Goal: Task Accomplishment & Management: Complete application form

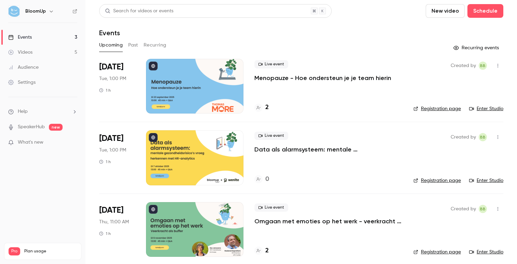
click at [275, 80] on p "Menopauze - Hoe ondersteun je je team hierin" at bounding box center [322, 78] width 137 height 8
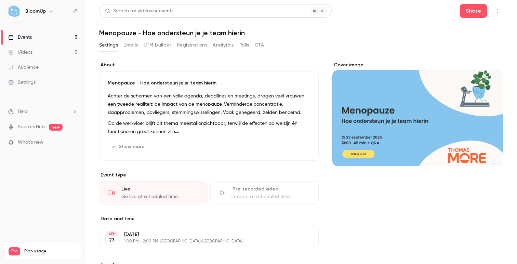
click at [183, 47] on button "Registrations" at bounding box center [192, 45] width 30 height 11
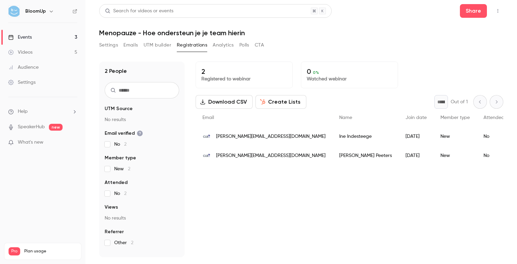
click at [161, 48] on button "UTM builder" at bounding box center [158, 45] width 28 height 11
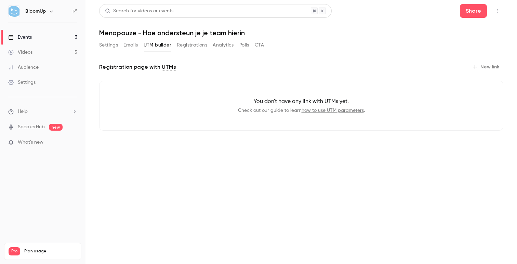
click at [137, 44] on button "Emails" at bounding box center [130, 45] width 14 height 11
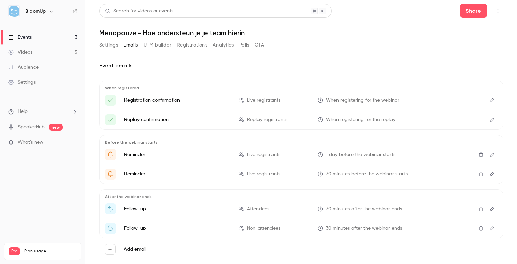
click at [107, 47] on button "Settings" at bounding box center [108, 45] width 19 height 11
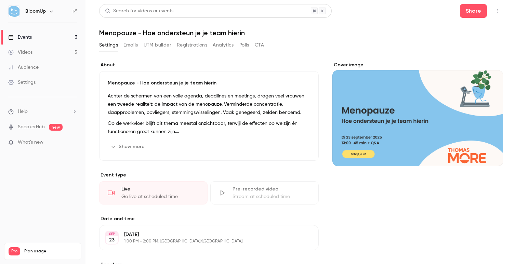
click at [37, 79] on link "Settings" at bounding box center [42, 82] width 85 height 15
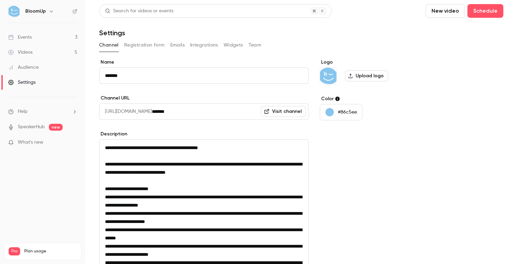
click at [148, 46] on button "Registration form" at bounding box center [144, 45] width 41 height 11
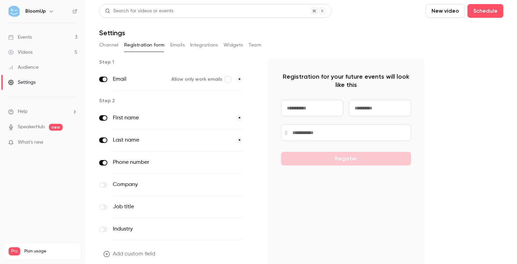
scroll to position [28, 0]
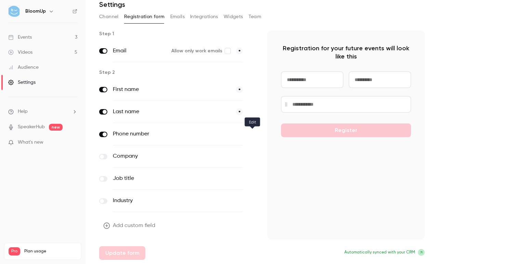
click at [252, 133] on icon "button" at bounding box center [252, 134] width 4 height 4
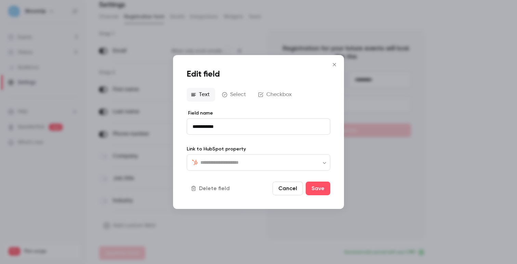
type input "**********"
click at [238, 94] on div "Text Select Checkbox" at bounding box center [259, 95] width 144 height 14
click at [274, 97] on div "Text Select Checkbox" at bounding box center [259, 95] width 144 height 14
click at [294, 192] on button "Cancel" at bounding box center [288, 189] width 30 height 14
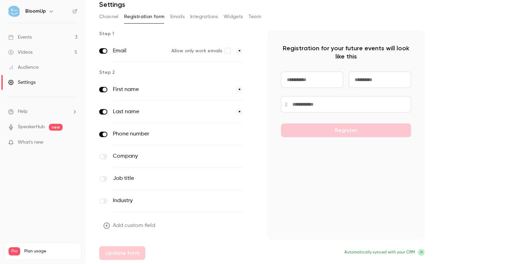
click at [236, 135] on button "optional" at bounding box center [231, 134] width 23 height 7
click at [238, 134] on button "*" at bounding box center [239, 134] width 7 height 7
click at [238, 135] on button "optional" at bounding box center [231, 134] width 23 height 7
click at [133, 252] on button "Update form" at bounding box center [122, 253] width 46 height 14
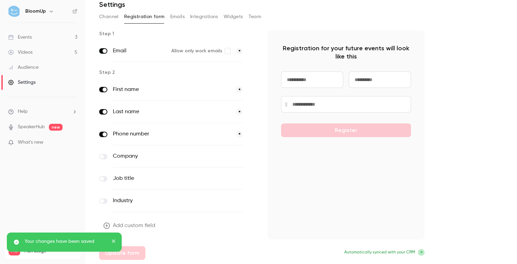
scroll to position [0, 0]
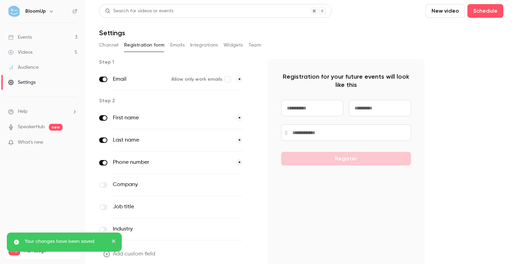
click at [29, 35] on div "Events" at bounding box center [20, 37] width 24 height 7
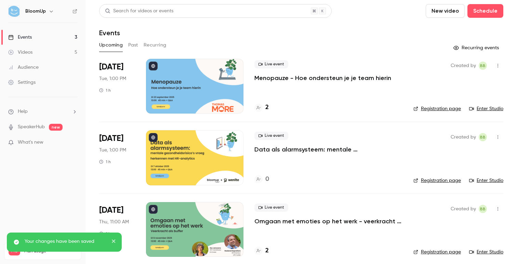
scroll to position [5, 0]
